Goal: Task Accomplishment & Management: Use online tool/utility

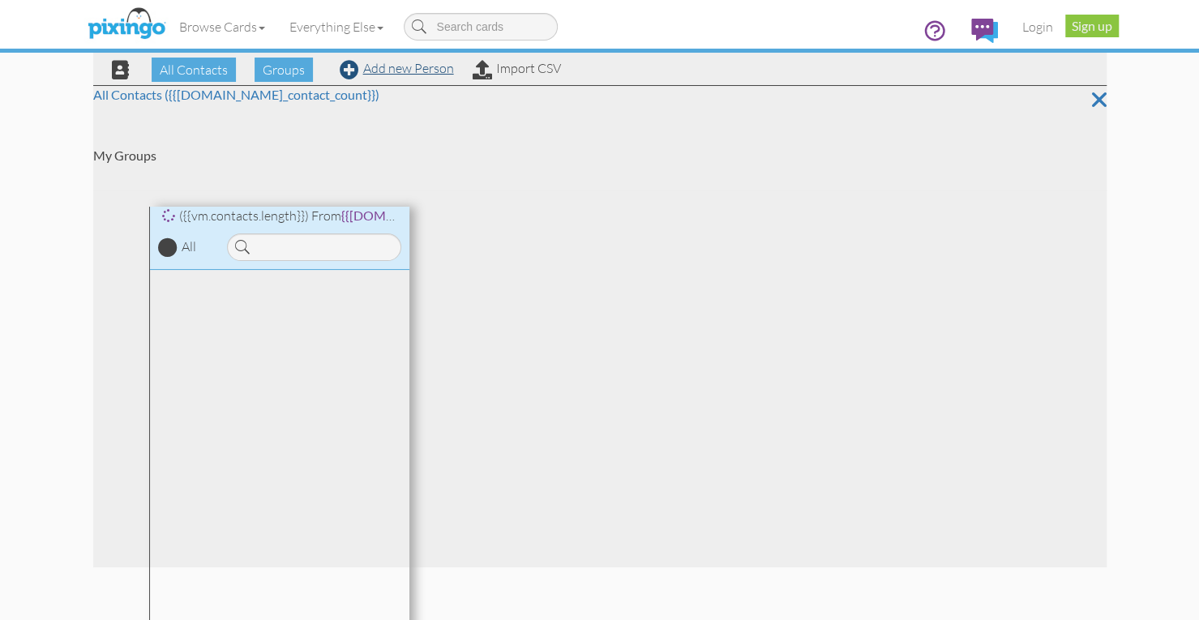
click at [414, 67] on link "Add new Person" at bounding box center [397, 68] width 114 height 16
click at [1030, 28] on link "Login" at bounding box center [1038, 26] width 55 height 41
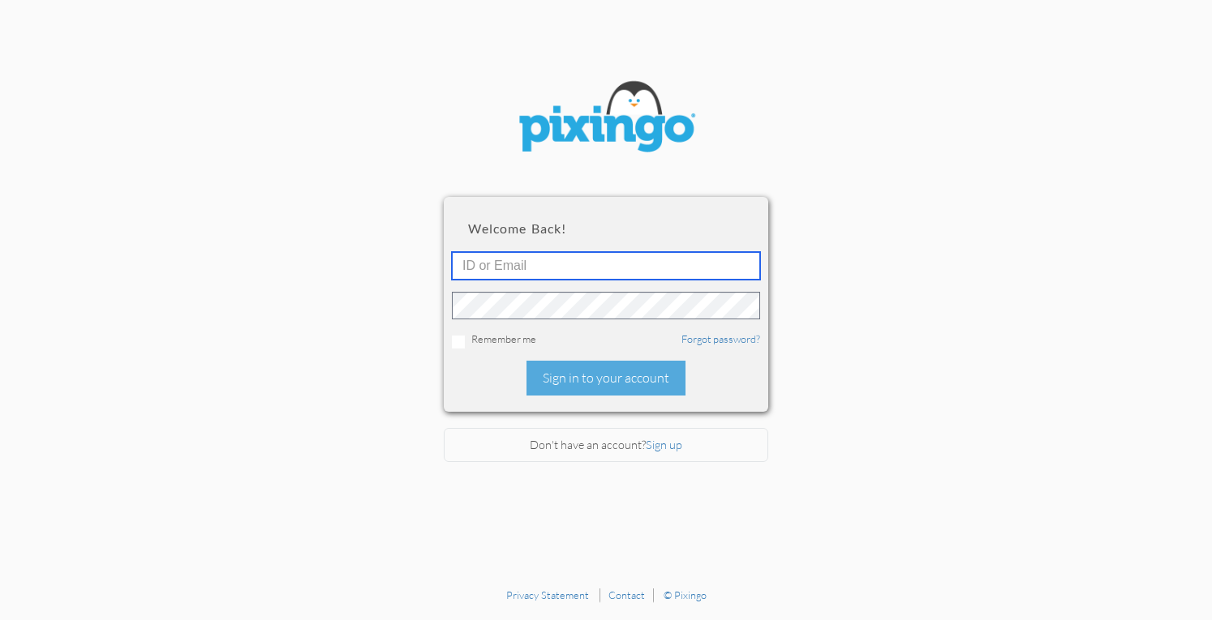
click at [510, 259] on input "text" at bounding box center [606, 266] width 308 height 28
type input "[PERSON_NAME][EMAIL_ADDRESS][DOMAIN_NAME]"
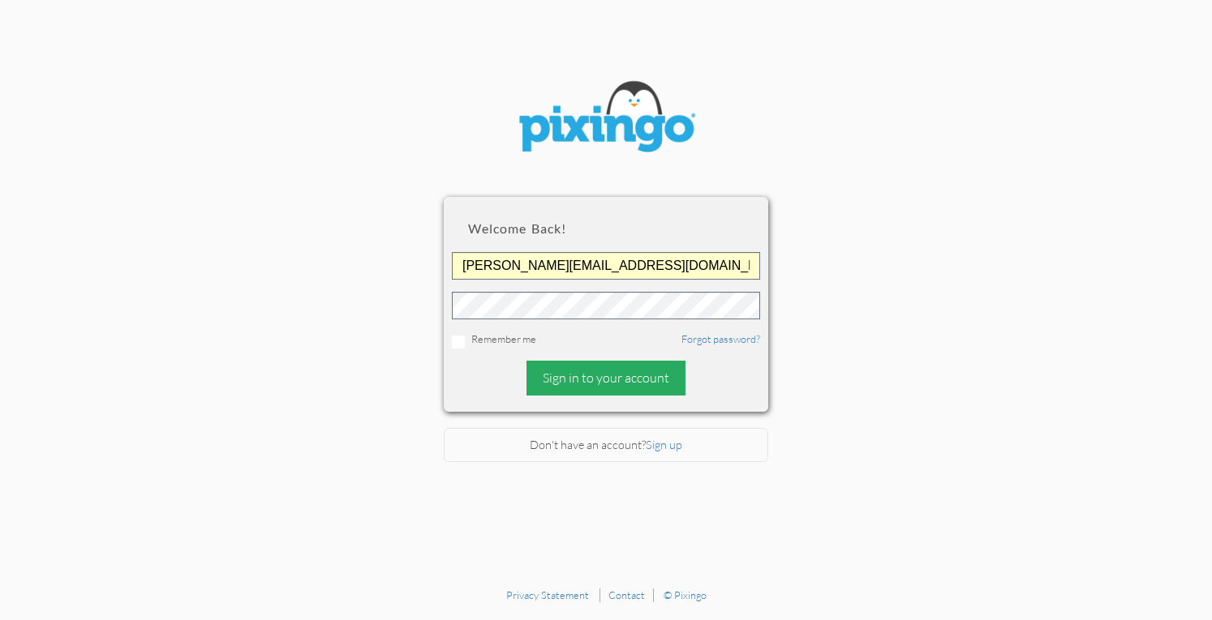
click at [568, 385] on div "Sign in to your account" at bounding box center [605, 378] width 159 height 35
click at [623, 366] on div "Sign in to your account" at bounding box center [605, 378] width 159 height 35
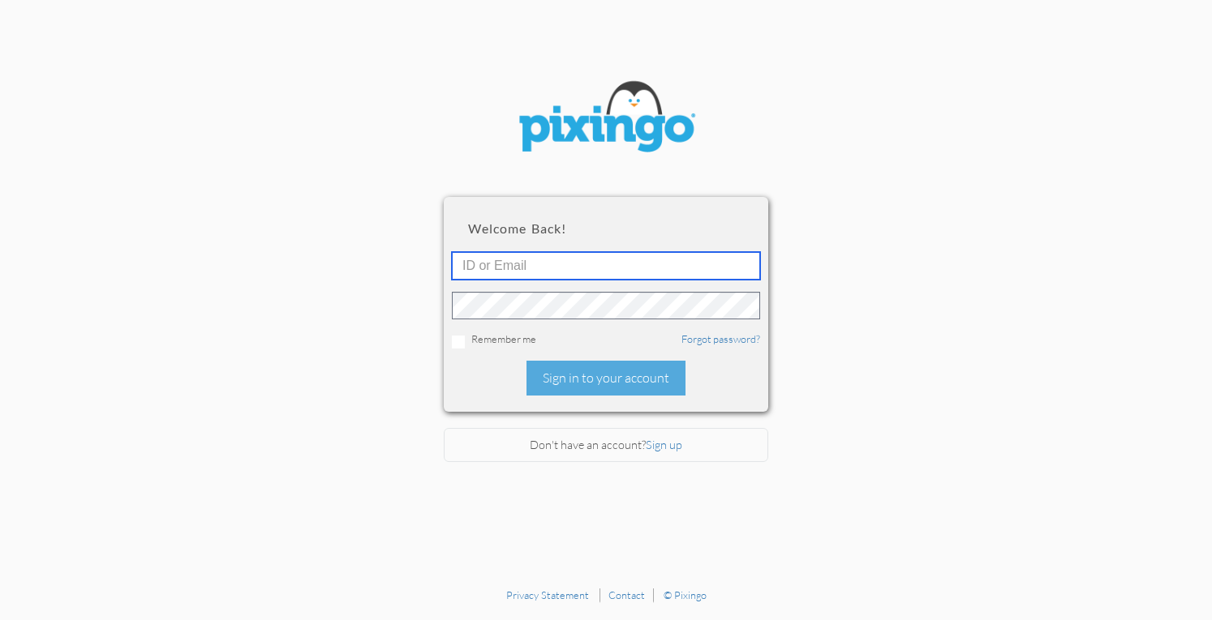
type input "[PERSON_NAME][EMAIL_ADDRESS][DOMAIN_NAME]"
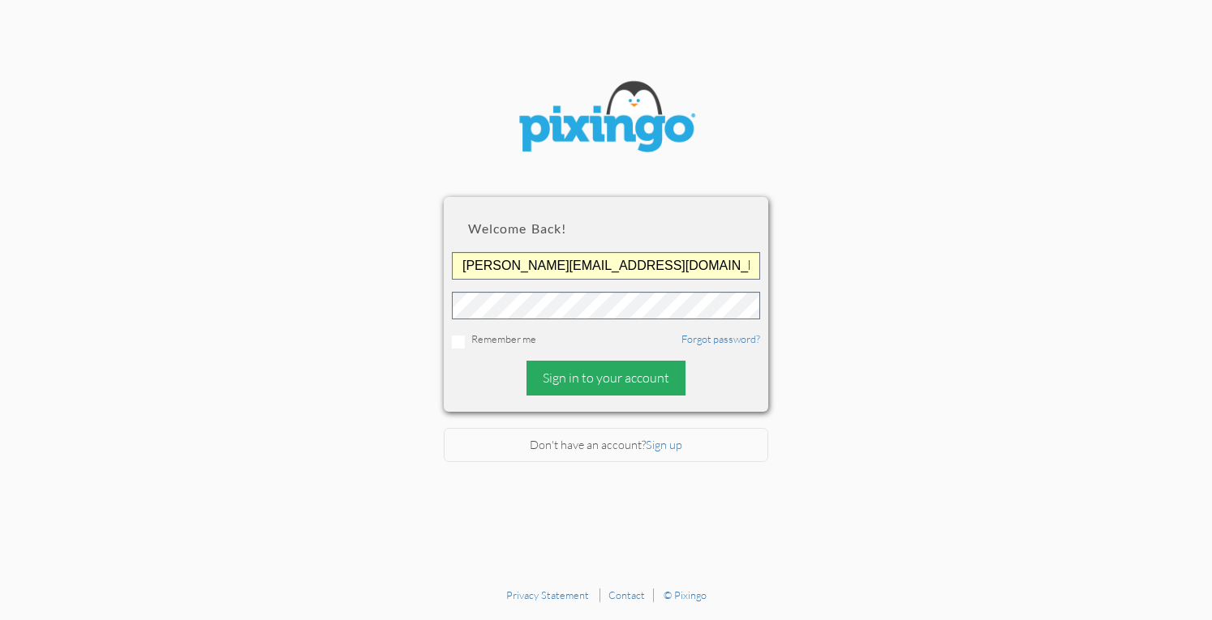
click at [590, 375] on div "Sign in to your account" at bounding box center [605, 378] width 159 height 35
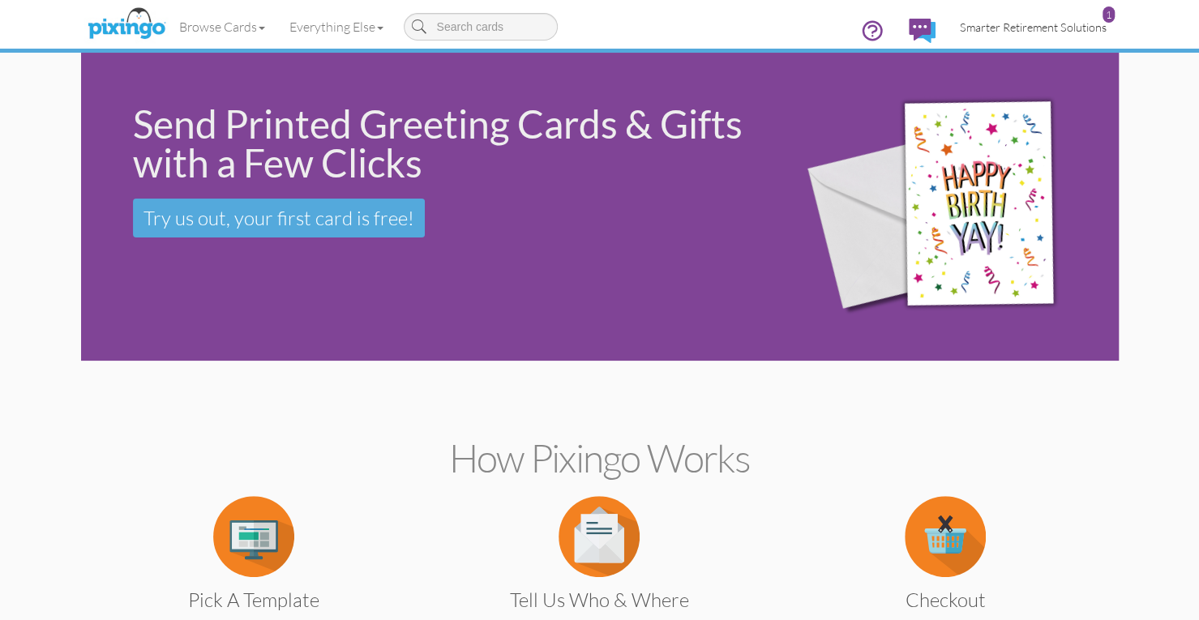
click at [1004, 25] on span "Smarter Retirement Solutions" at bounding box center [1033, 27] width 147 height 14
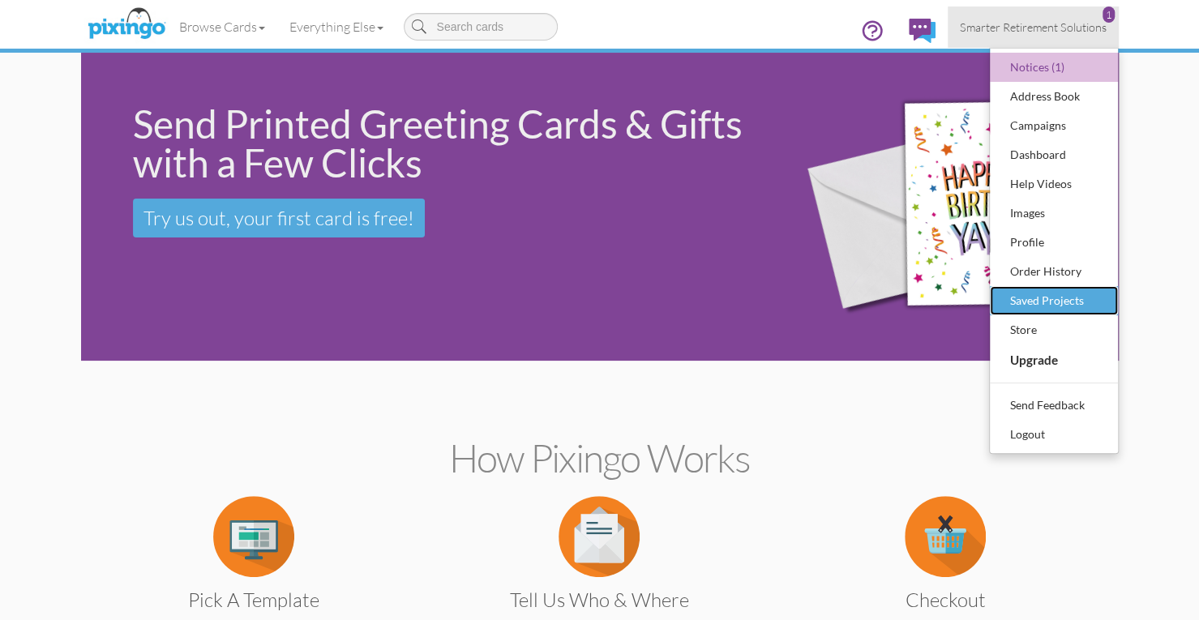
click at [1017, 294] on div "Saved Projects" at bounding box center [1054, 301] width 96 height 24
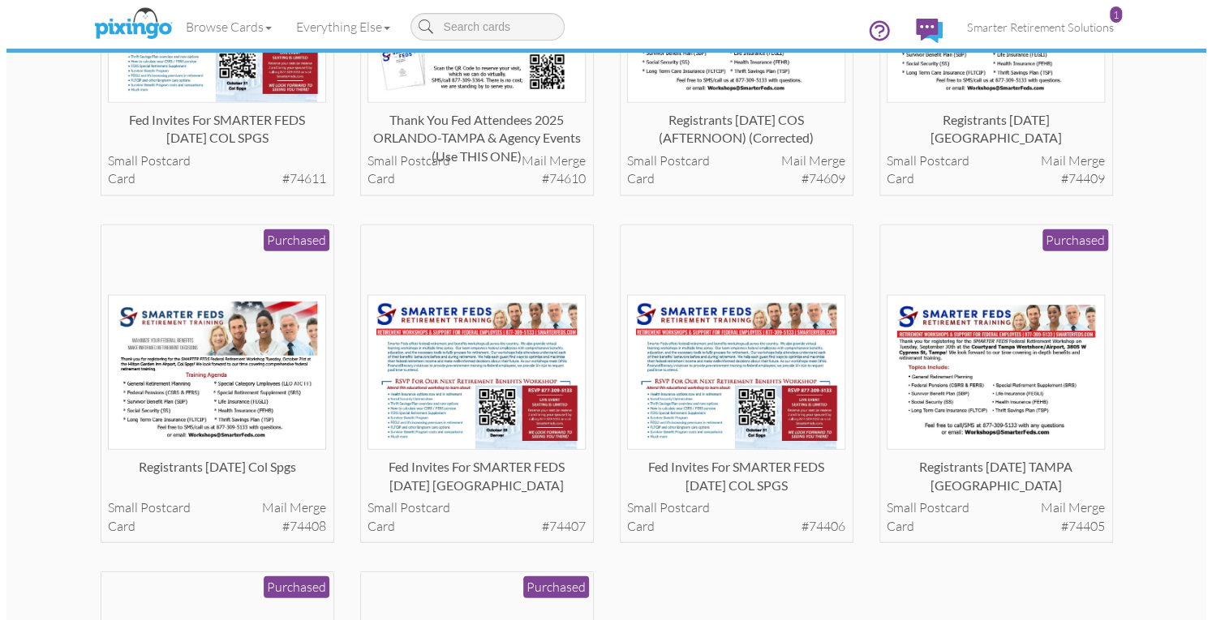
scroll to position [2022, 0]
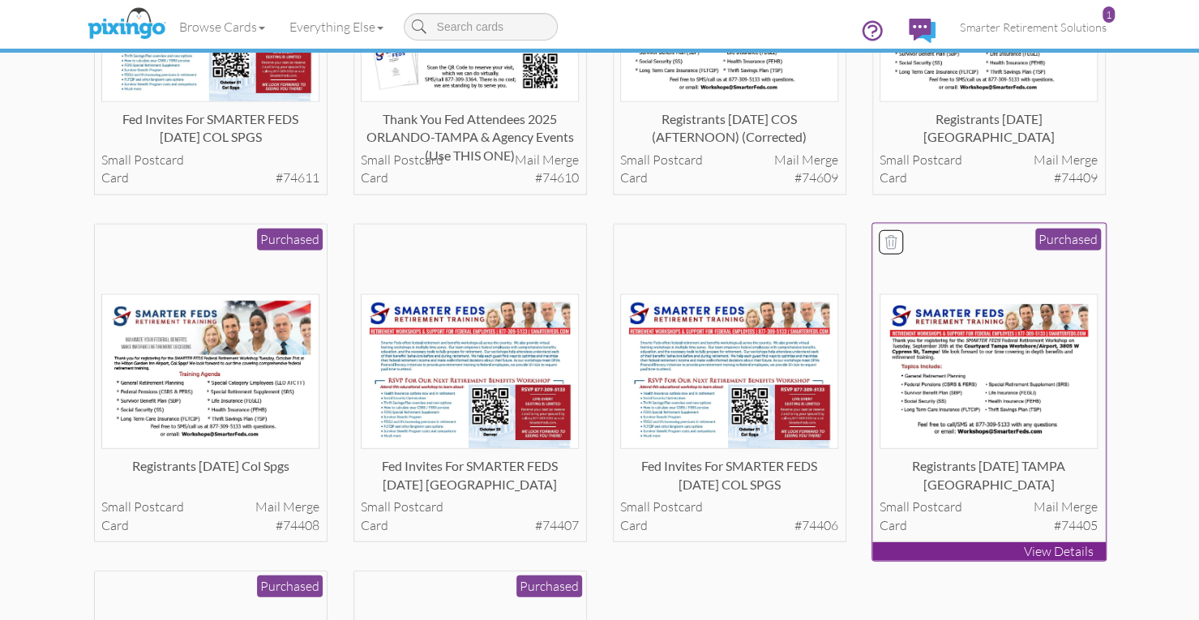
click at [941, 370] on img at bounding box center [989, 371] width 218 height 155
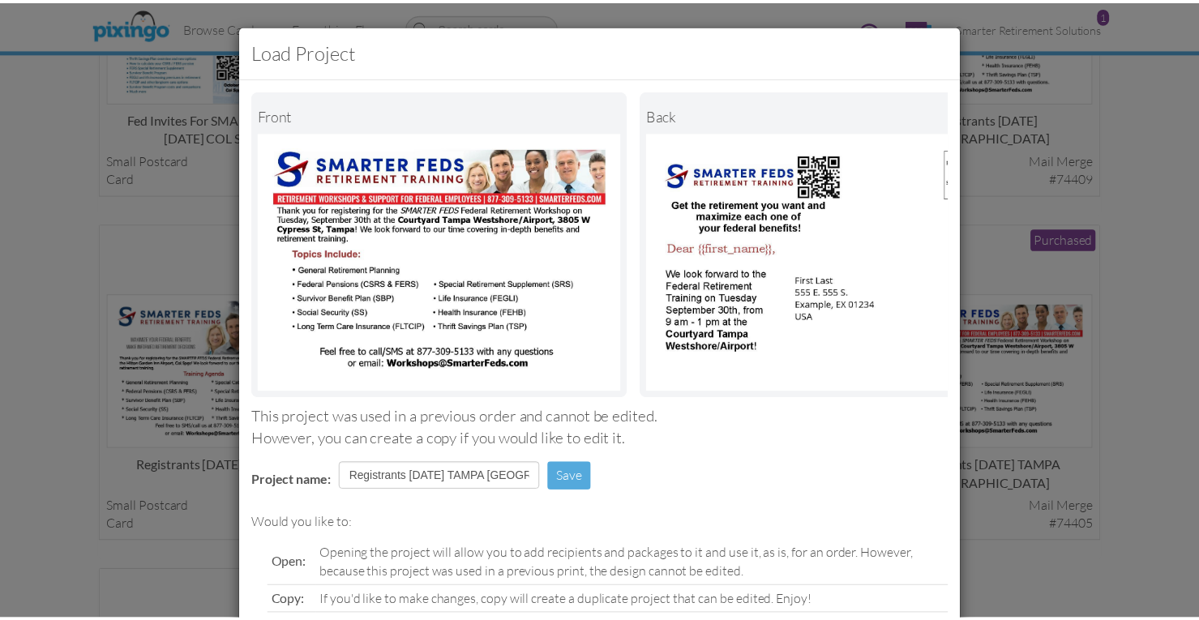
scroll to position [148, 0]
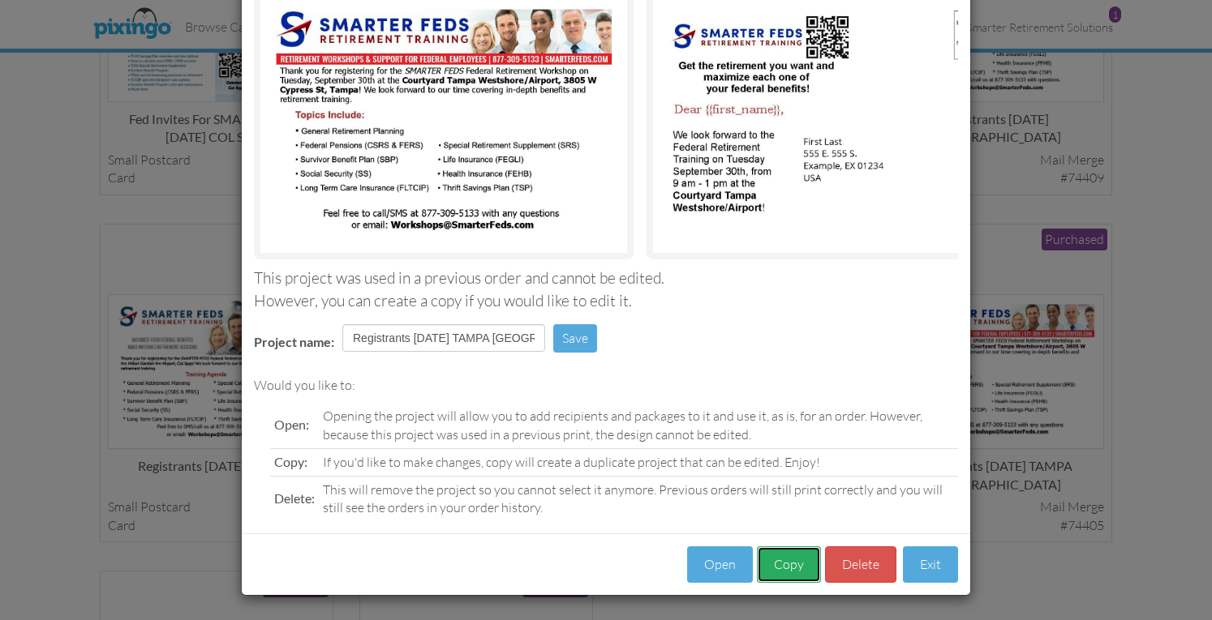
click at [788, 562] on button "Copy" at bounding box center [789, 565] width 64 height 36
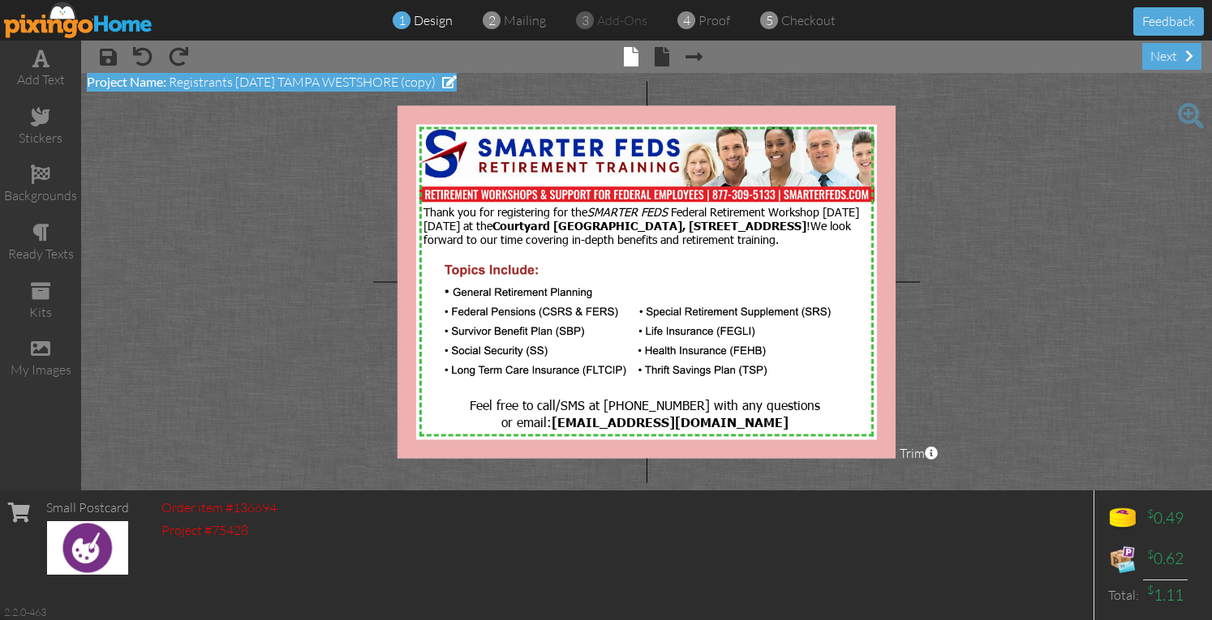
click at [457, 81] on span at bounding box center [449, 81] width 15 height 13
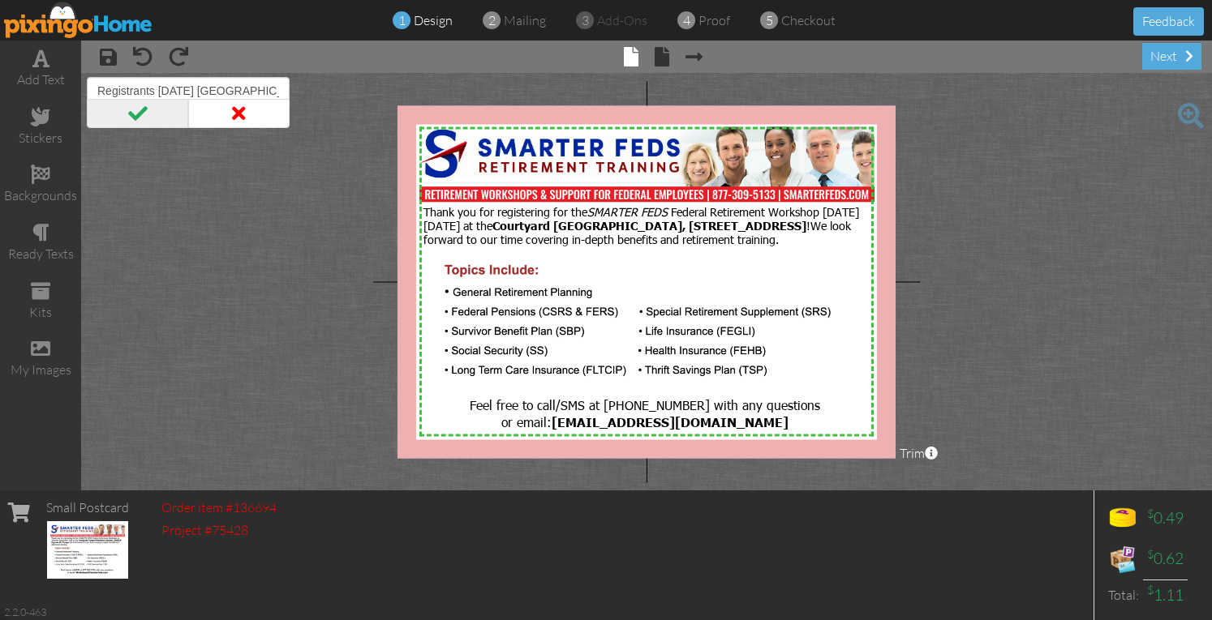
type input "Registrants [DATE] [GEOGRAPHIC_DATA]"
click at [149, 119] on span at bounding box center [137, 113] width 101 height 29
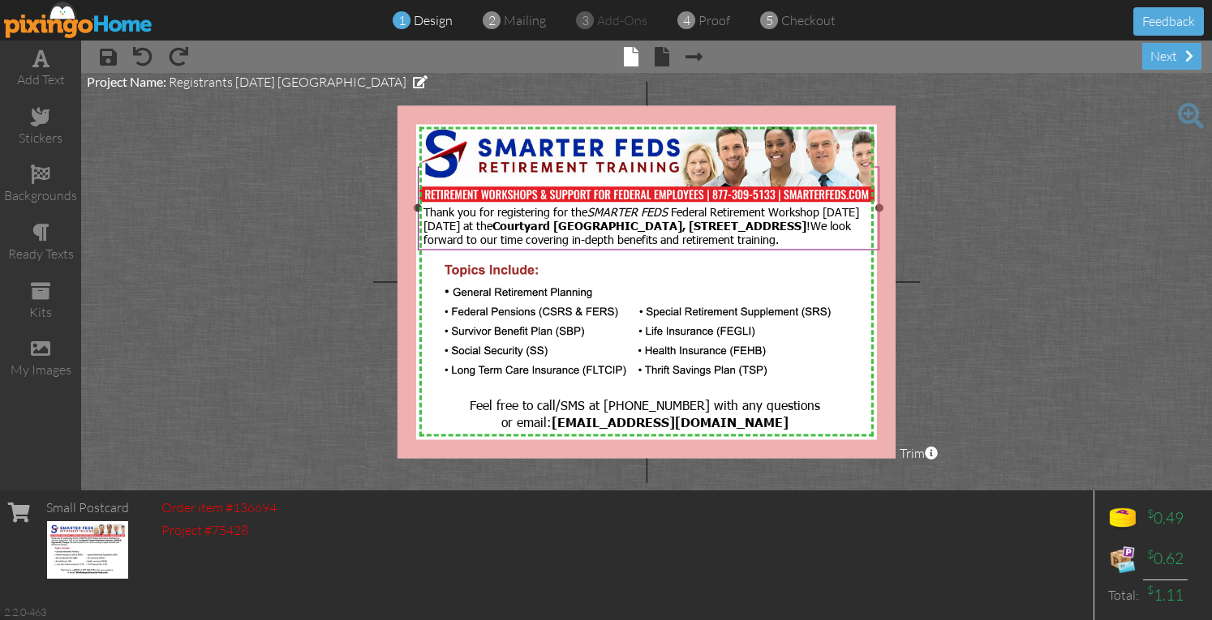
click at [625, 221] on span "Courtyard Tampa Westshore/Airport, 3805 W Cypress St, Tampa" at bounding box center [649, 225] width 314 height 15
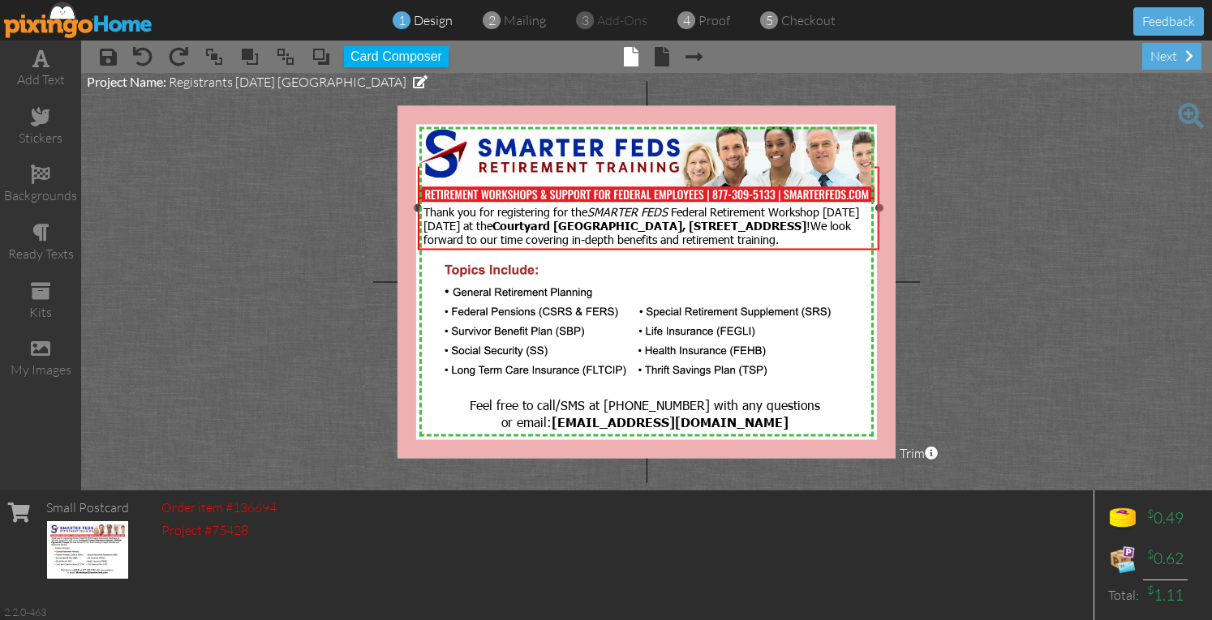
click at [625, 221] on span "Courtyard Tampa Westshore/Airport, 3805 W Cypress St, Tampa" at bounding box center [649, 225] width 314 height 15
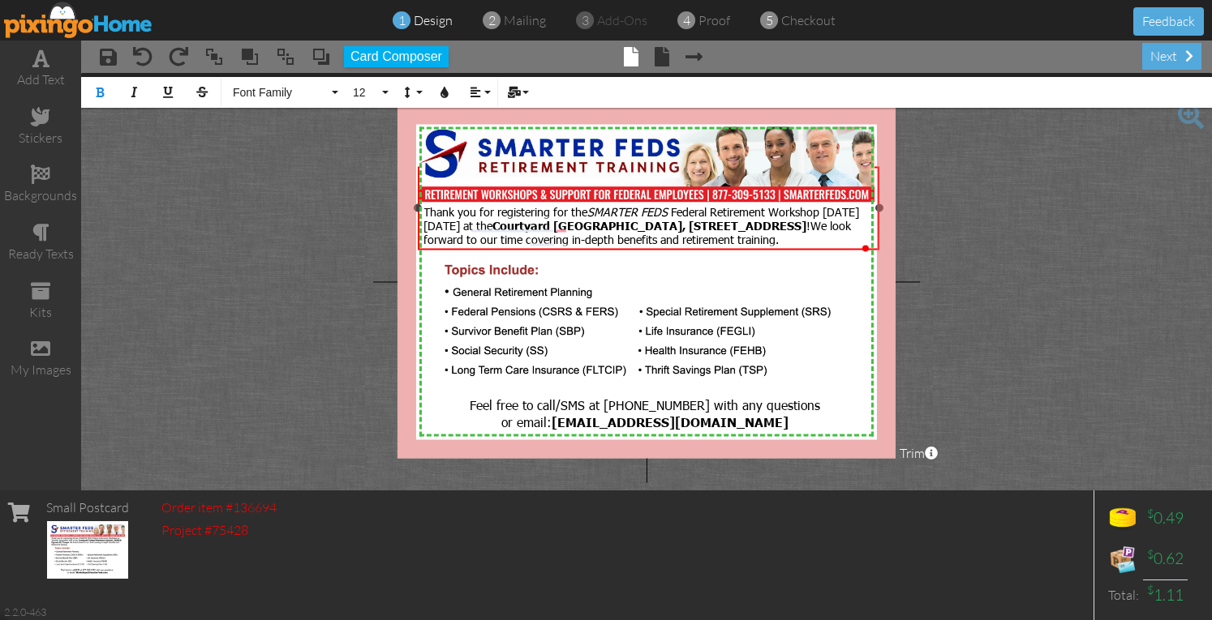
click at [446, 225] on span "Federal Retirement Workshop on Tuesday, September 30th at the Courtyard Tampa W…" at bounding box center [641, 218] width 436 height 29
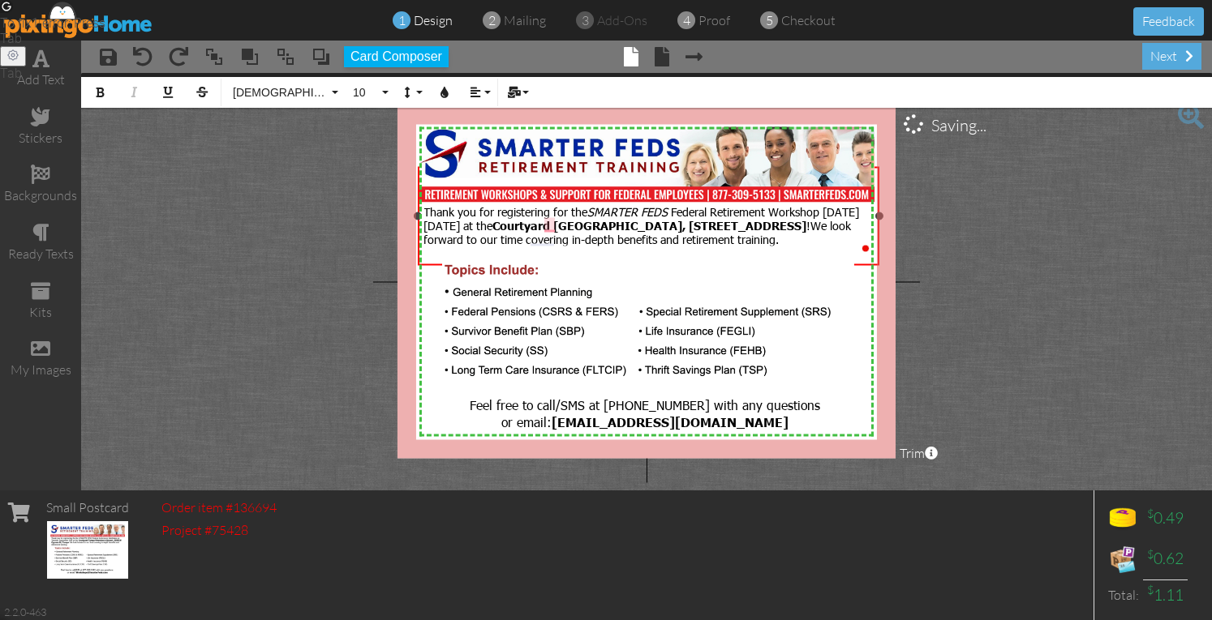
click at [584, 223] on span "Courtyard Tampa Westshore/Airport, 3805 W Cypress St, Tampa" at bounding box center [649, 225] width 314 height 15
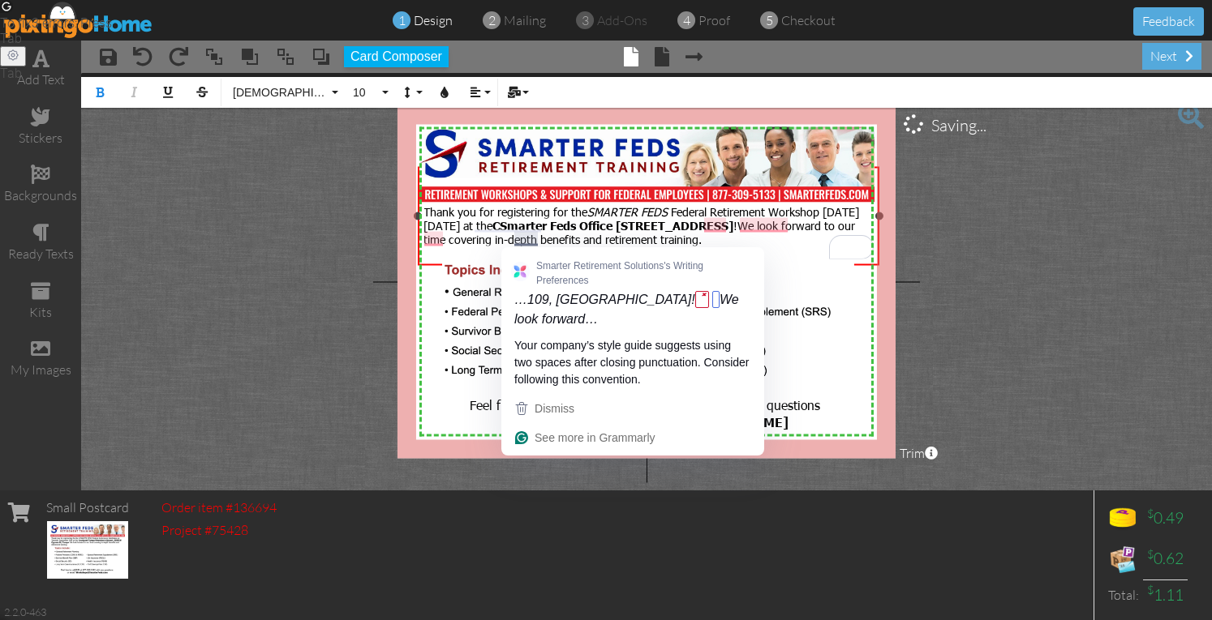
click at [514, 234] on span "Federal Retirement Workshop on Saturday, January 10th at the CSmarter Feds Offi…" at bounding box center [641, 218] width 436 height 29
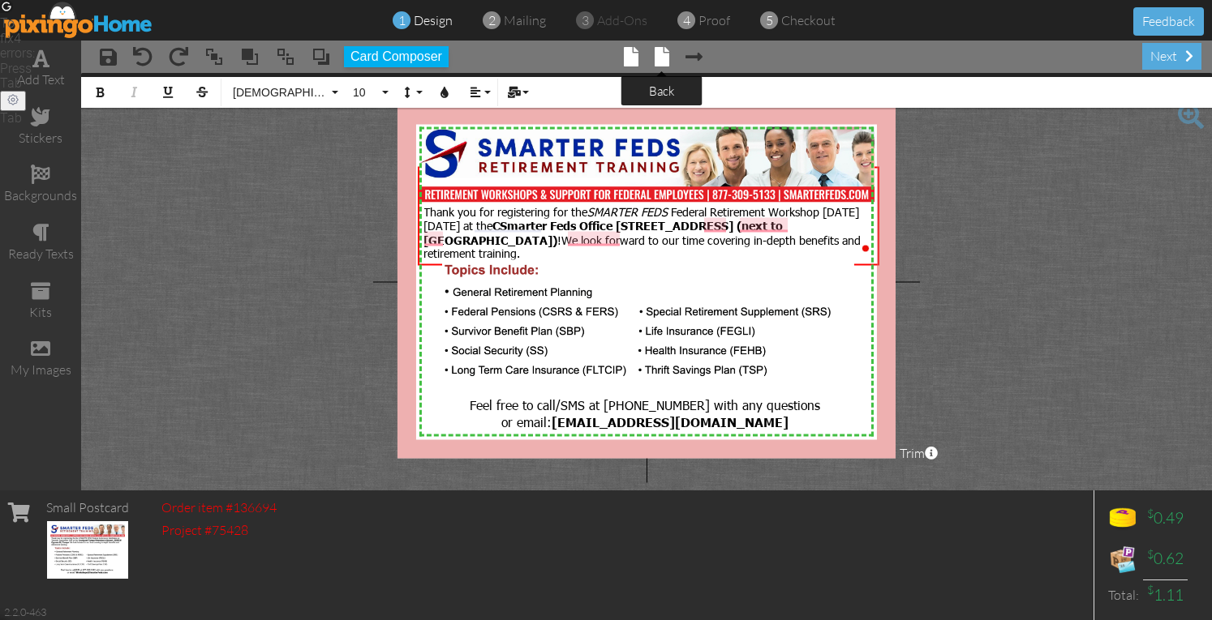
click at [660, 54] on span at bounding box center [661, 56] width 15 height 19
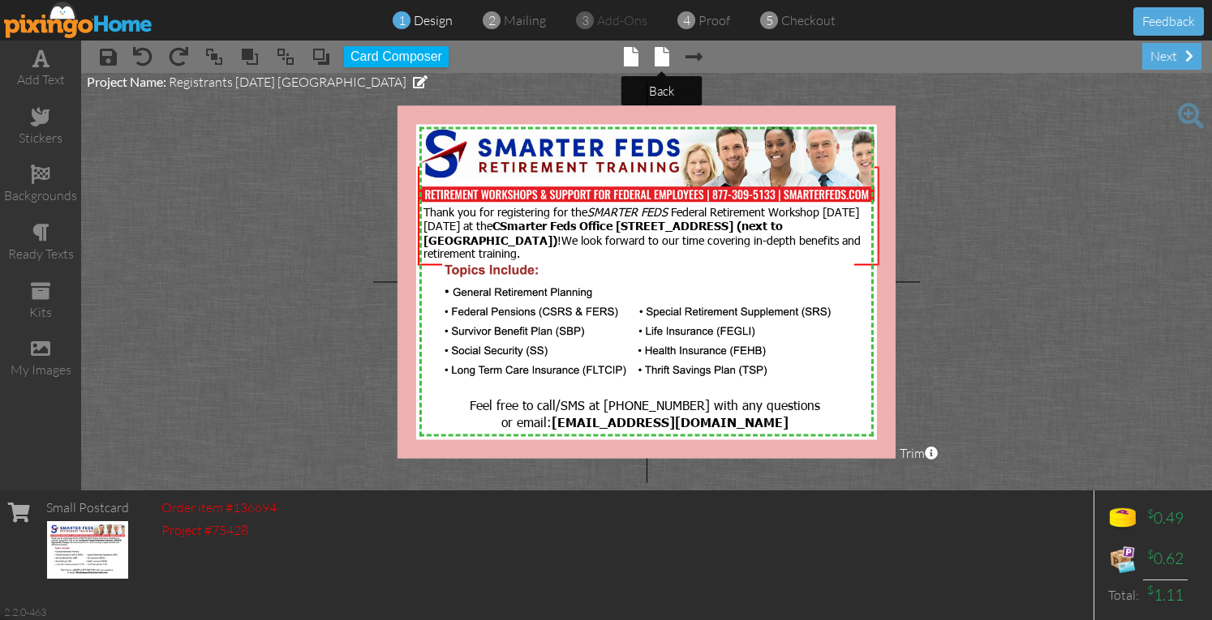
click at [657, 59] on span at bounding box center [661, 56] width 15 height 19
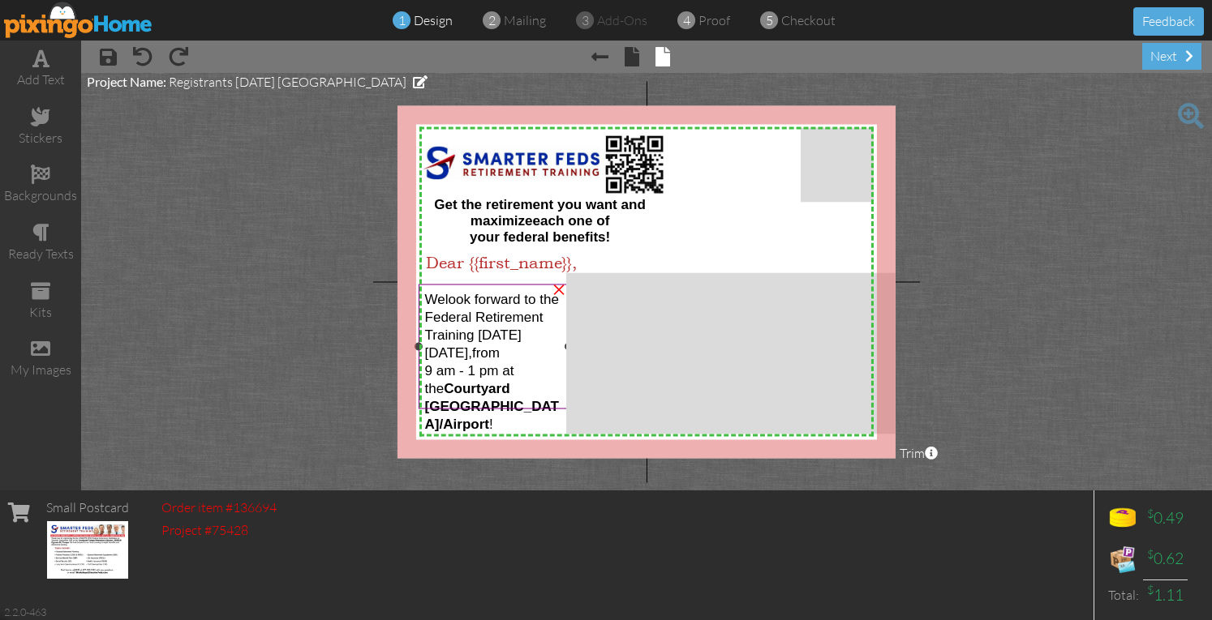
click at [492, 332] on span "ederal Retirement Training on Tuesday" at bounding box center [483, 325] width 118 height 33
click at [504, 331] on span "ederal Retirement Training on Tuesday" at bounding box center [483, 325] width 118 height 33
click at [526, 328] on span "ederal Retirement Training on Tuesday" at bounding box center [483, 325] width 118 height 33
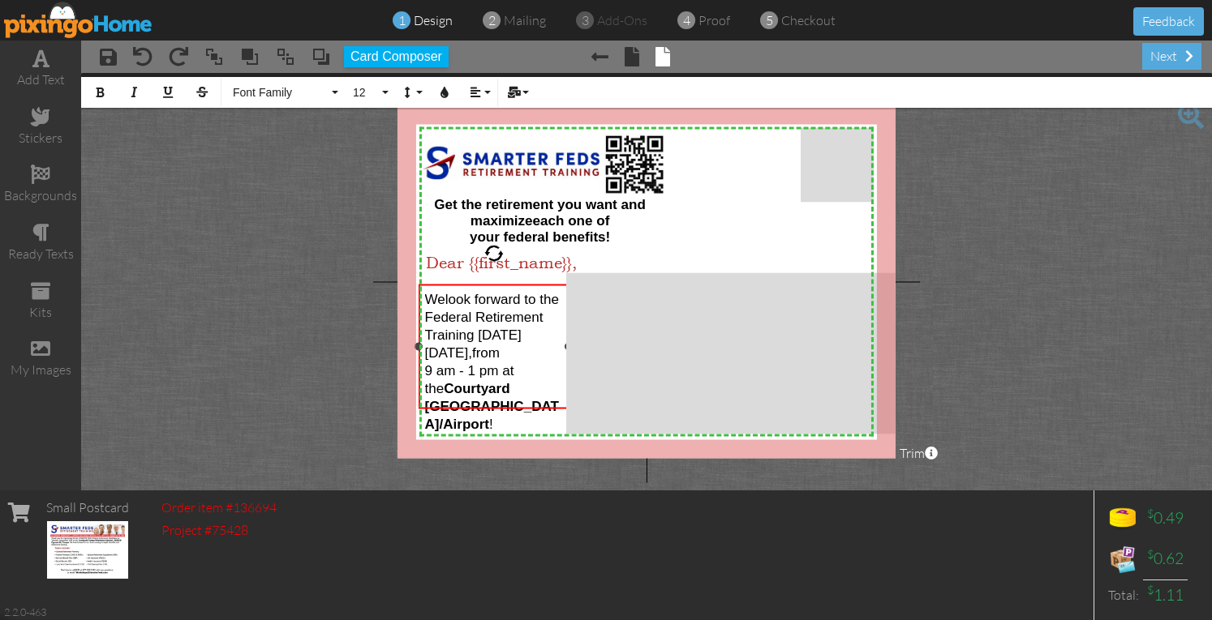
click at [533, 329] on span "ederal Retirement Training on Tuesday" at bounding box center [483, 325] width 118 height 33
click at [433, 380] on strong "Courtyard Tampa Westshore/Airport" at bounding box center [491, 405] width 134 height 51
click at [626, 61] on span at bounding box center [631, 56] width 15 height 19
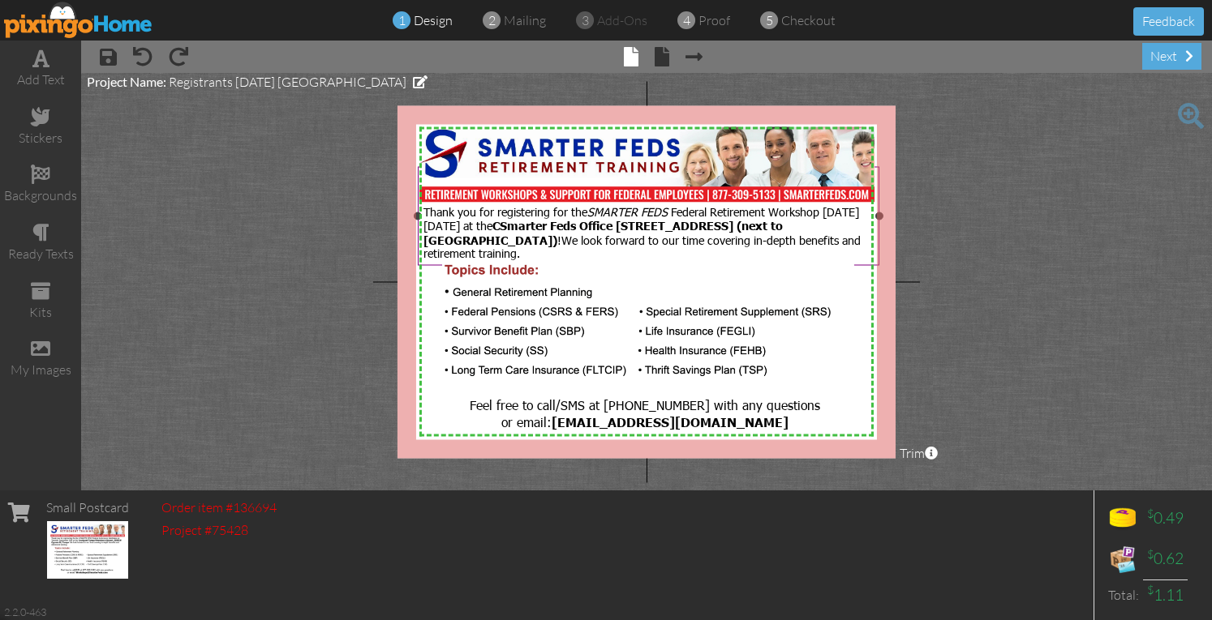
click at [634, 238] on span "We look forward to our time covering in-depth benefits and retirement training." at bounding box center [641, 246] width 437 height 28
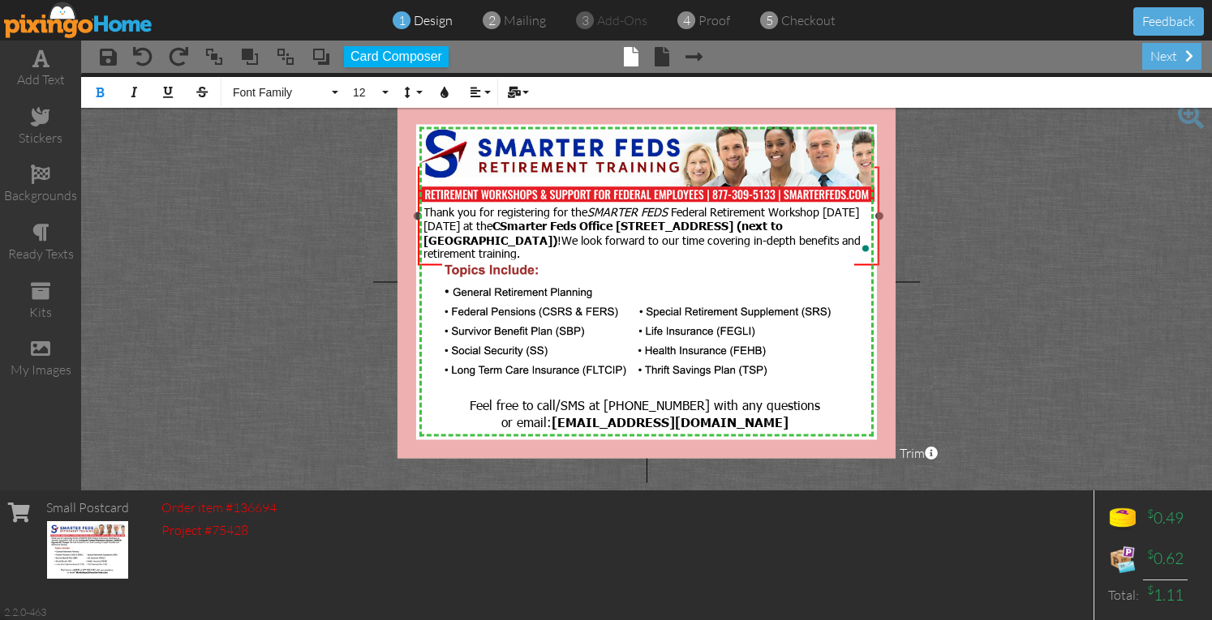
click at [634, 238] on span "We look forward to our time covering in-depth benefits and retirement training." at bounding box center [641, 246] width 437 height 28
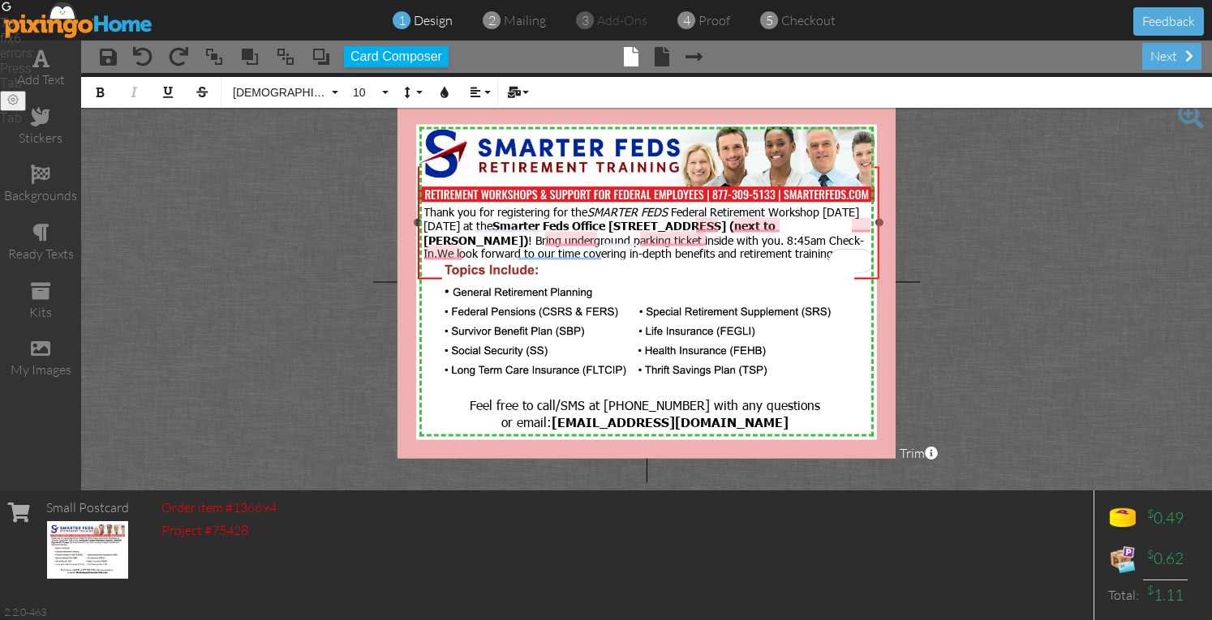
click at [665, 255] on span "We look forward to our time covering in-depth benefits and retirement training." at bounding box center [636, 253] width 399 height 15
click at [791, 253] on span "We look forward to covering in-depth benefits and retirement training." at bounding box center [614, 253] width 354 height 15
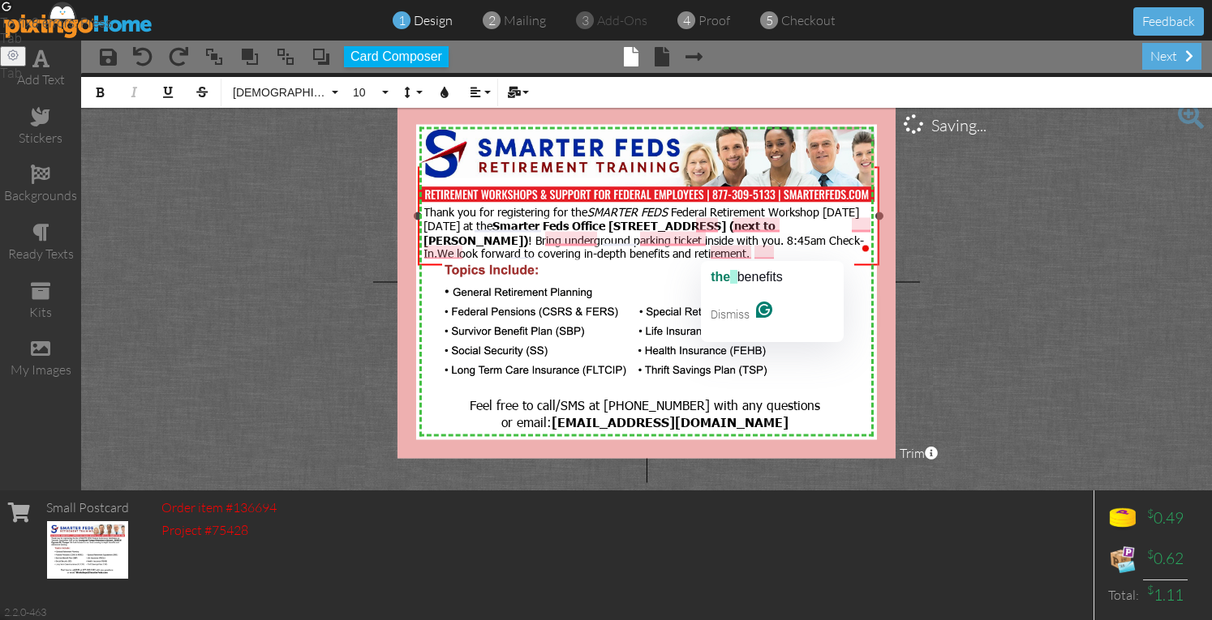
click at [710, 252] on span "We look forward to covering in-depth benefits and retirement." at bounding box center [593, 253] width 312 height 15
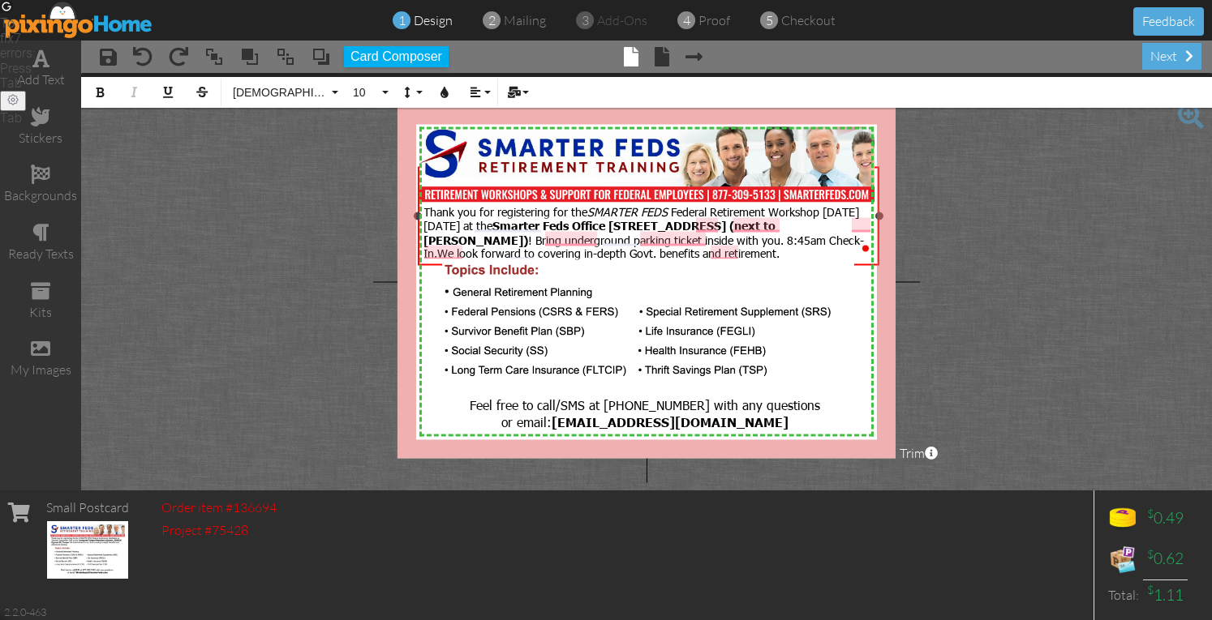
click at [703, 251] on span "We look forward to covering in-depth Govt. benefits and retirement." at bounding box center [608, 253] width 342 height 15
click at [718, 253] on span "We look forward to covering all benefits and retirement." at bounding box center [577, 253] width 281 height 15
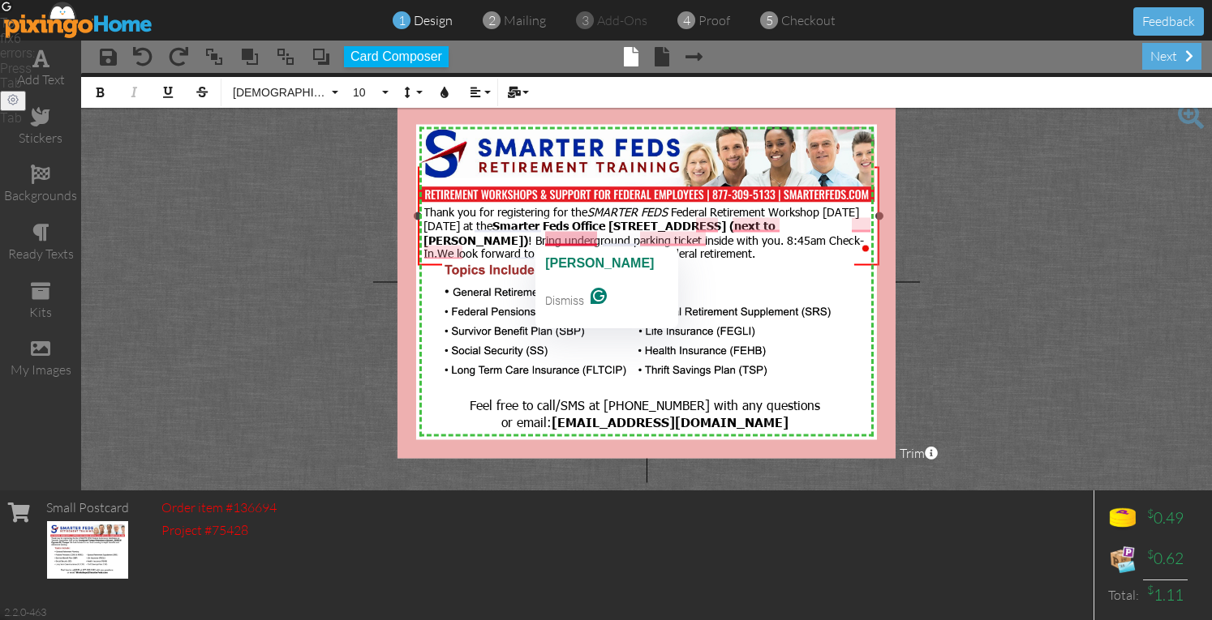
click at [587, 238] on span "Smarter Feds Office 601 S Harbour Island Blvd Ste 109, Tampa (next to Jacksons)" at bounding box center [599, 232] width 352 height 28
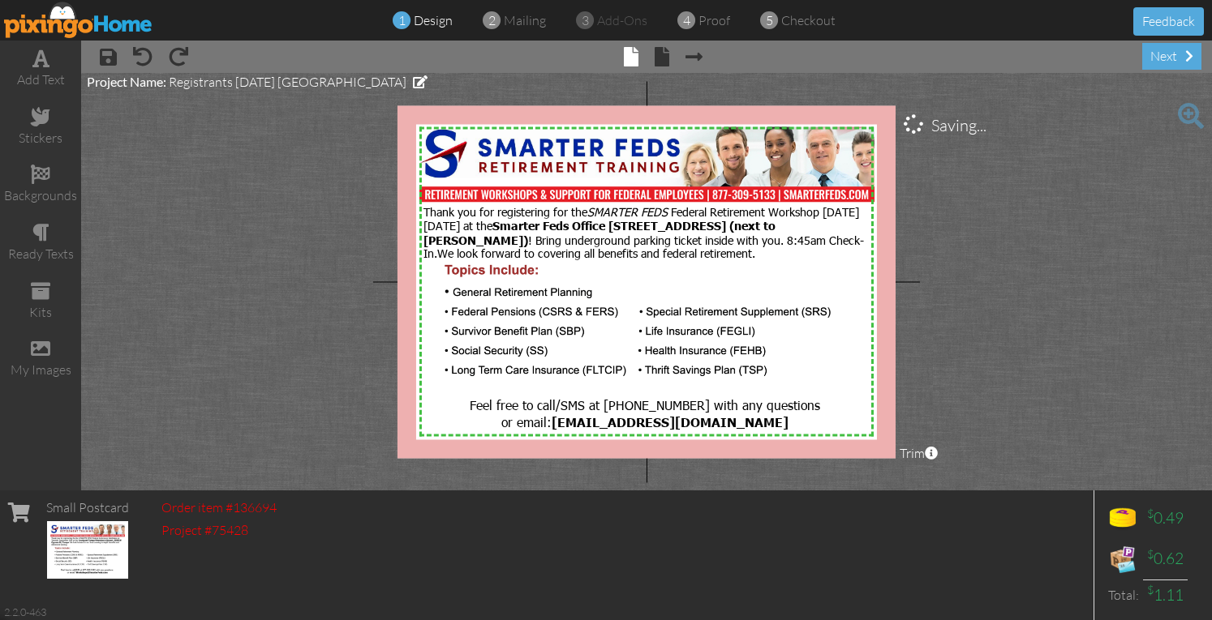
click at [944, 242] on project-studio-wrapper "X X X X X X X X X X X X X X X X X X X X X X X X X X X X X X X X X X X X X X X X…" at bounding box center [646, 282] width 1131 height 418
click at [114, 58] on span at bounding box center [108, 56] width 17 height 19
click at [113, 22] on img at bounding box center [78, 20] width 149 height 36
